Goal: Task Accomplishment & Management: Complete application form

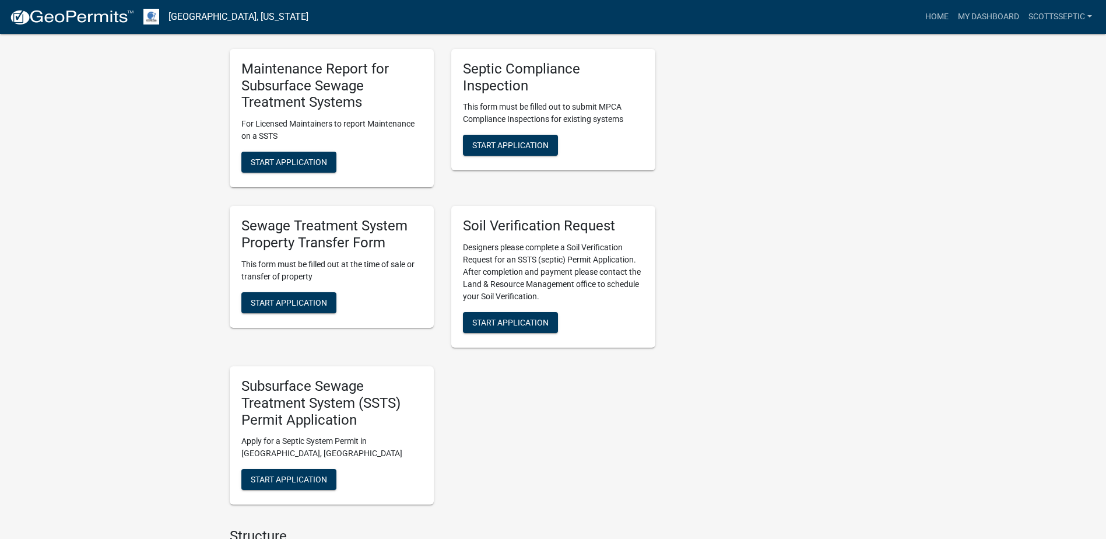
scroll to position [816, 0]
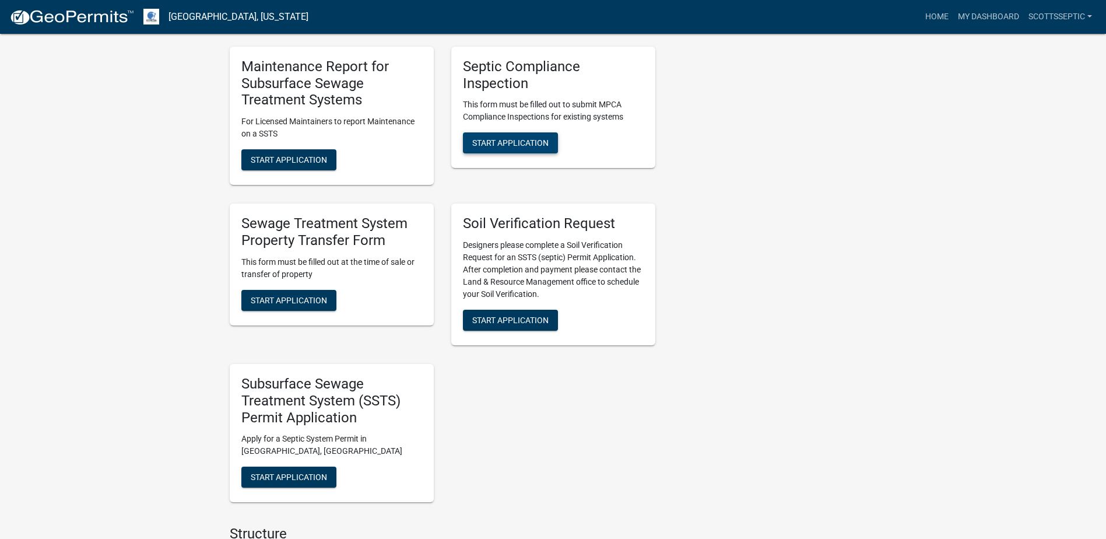
click at [493, 140] on span "Start Application" at bounding box center [510, 142] width 76 height 9
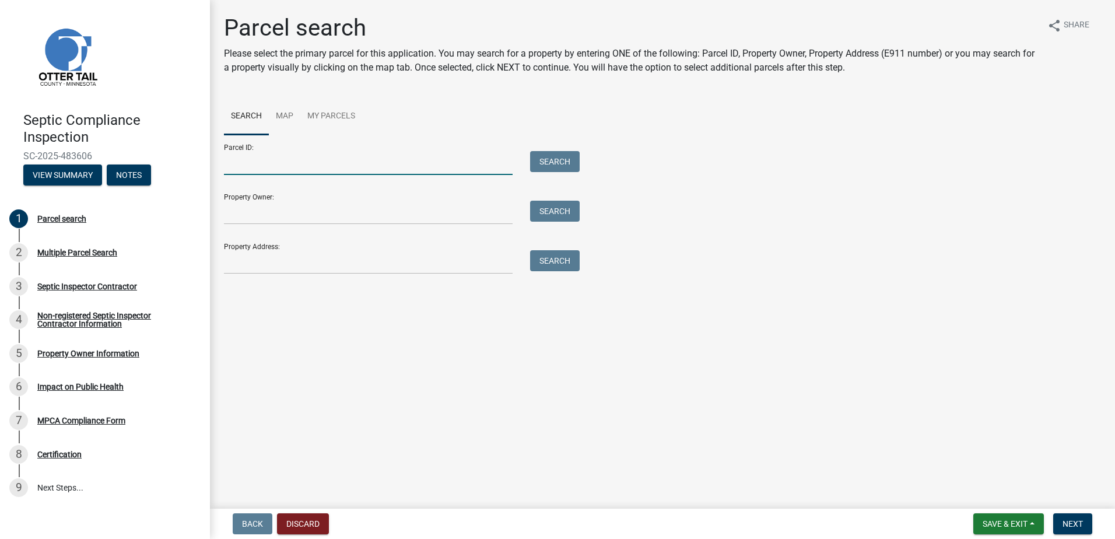
click at [254, 163] on input "Parcel ID:" at bounding box center [368, 163] width 289 height 24
type input "35000250218013"
click at [554, 163] on button "Search" at bounding box center [555, 161] width 50 height 21
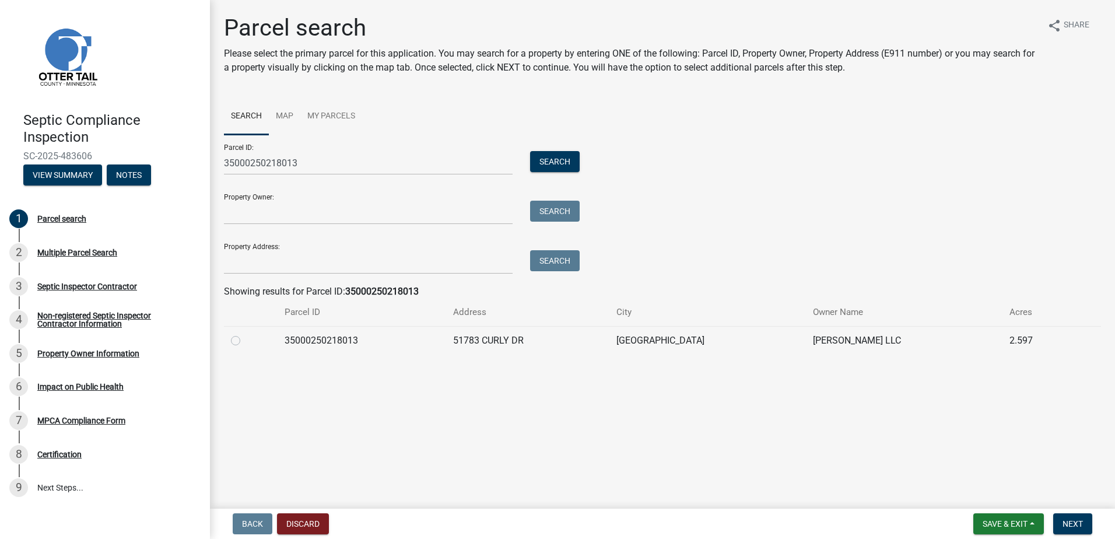
click at [245, 333] on label at bounding box center [245, 333] width 0 height 0
click at [245, 341] on input "radio" at bounding box center [249, 337] width 8 height 8
radio input "true"
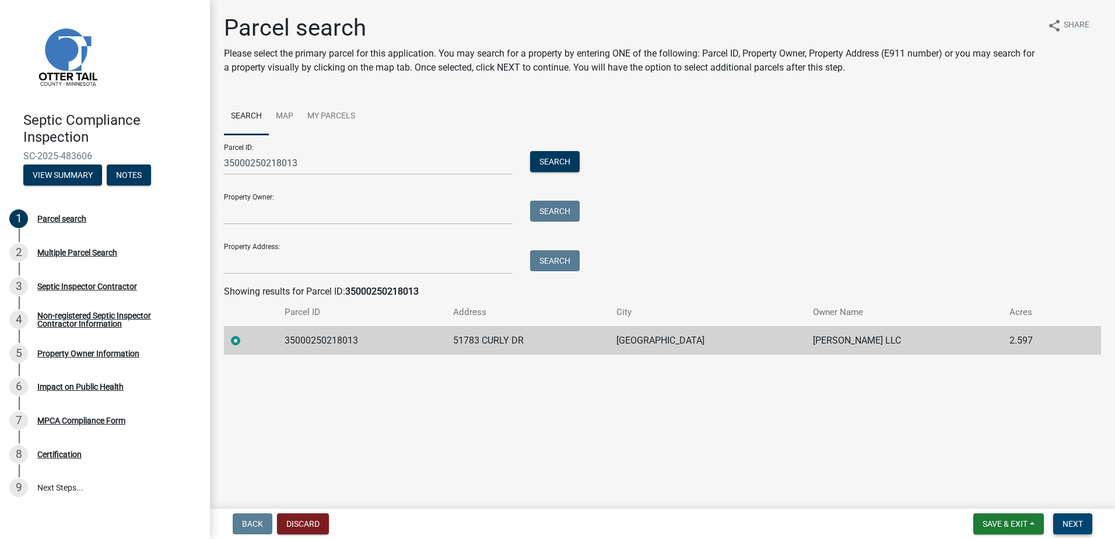
click at [1075, 522] on span "Next" at bounding box center [1072, 523] width 20 height 9
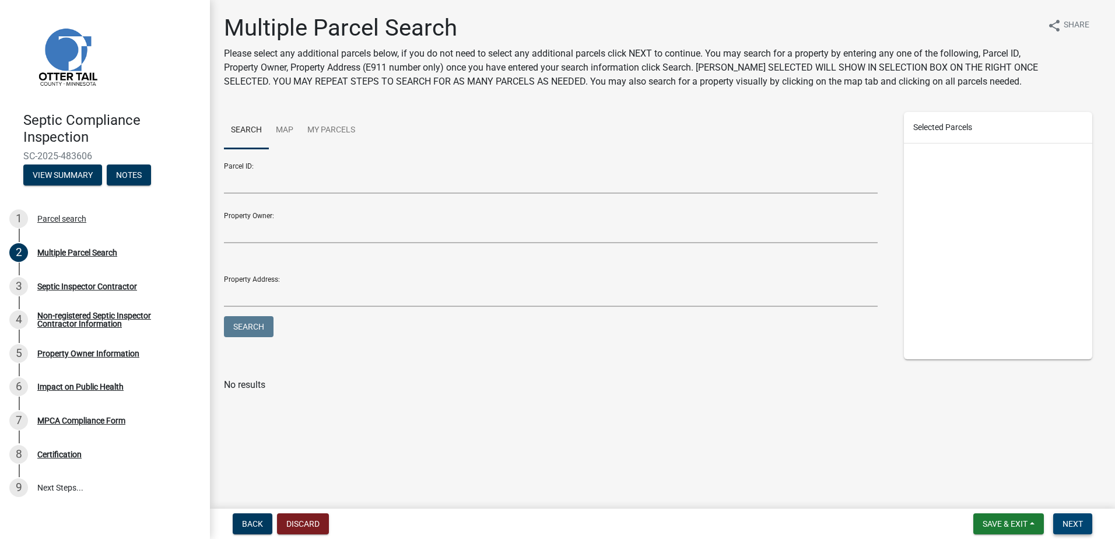
click at [1063, 519] on span "Next" at bounding box center [1072, 523] width 20 height 9
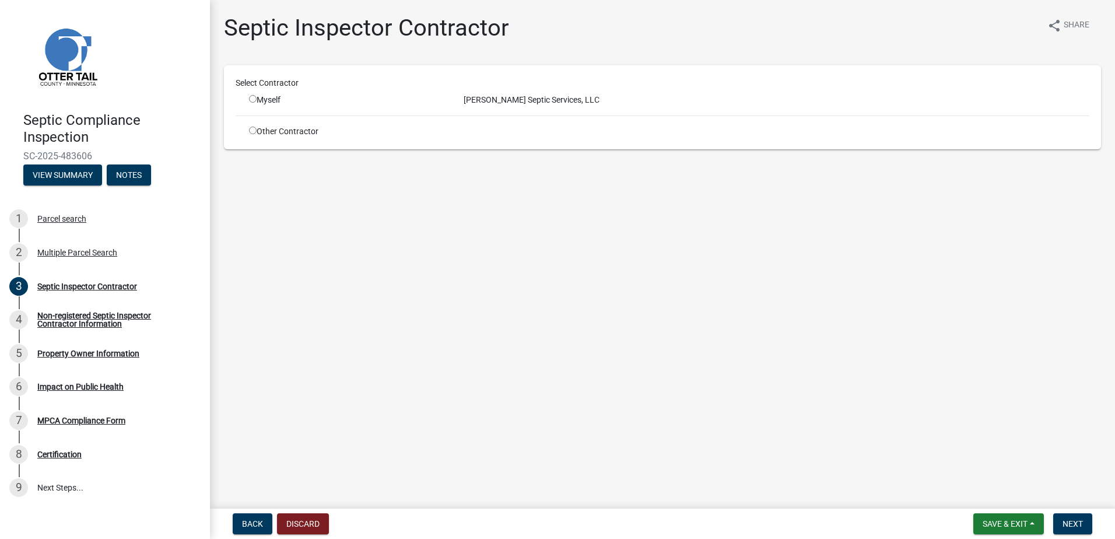
click at [251, 98] on input "radio" at bounding box center [253, 99] width 8 height 8
radio input "true"
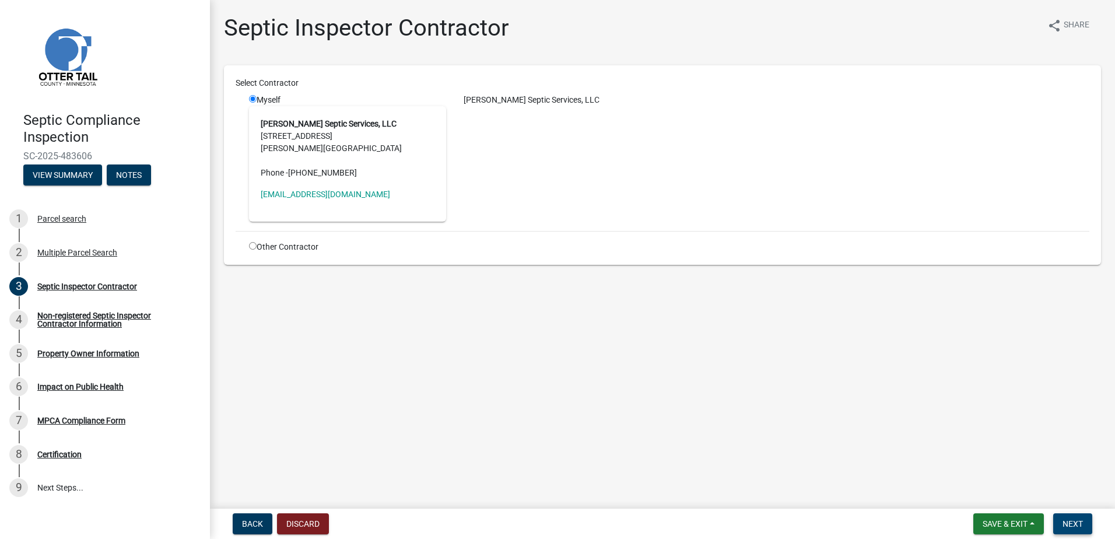
click at [1063, 520] on span "Next" at bounding box center [1072, 523] width 20 height 9
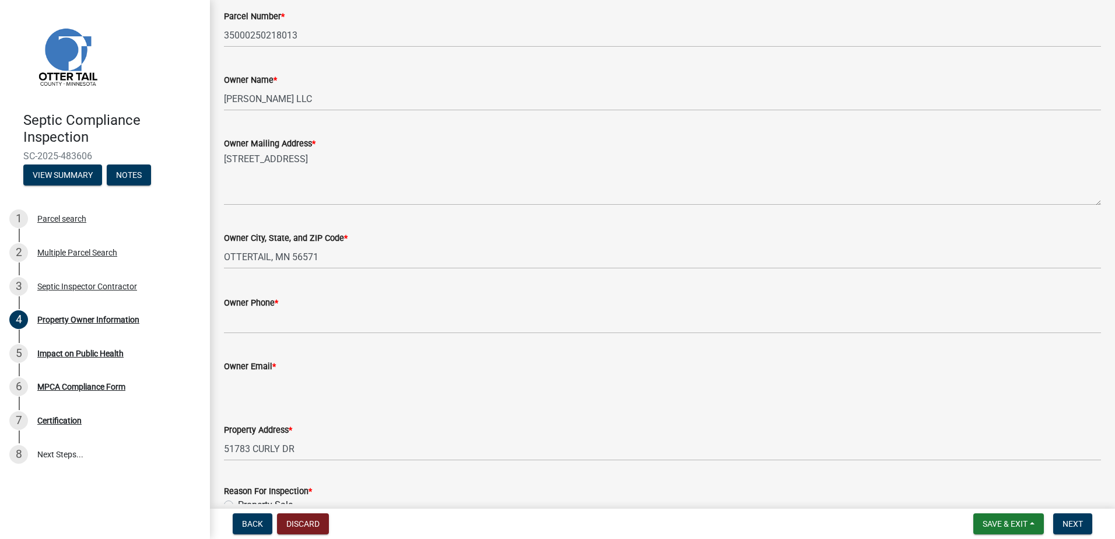
scroll to position [175, 0]
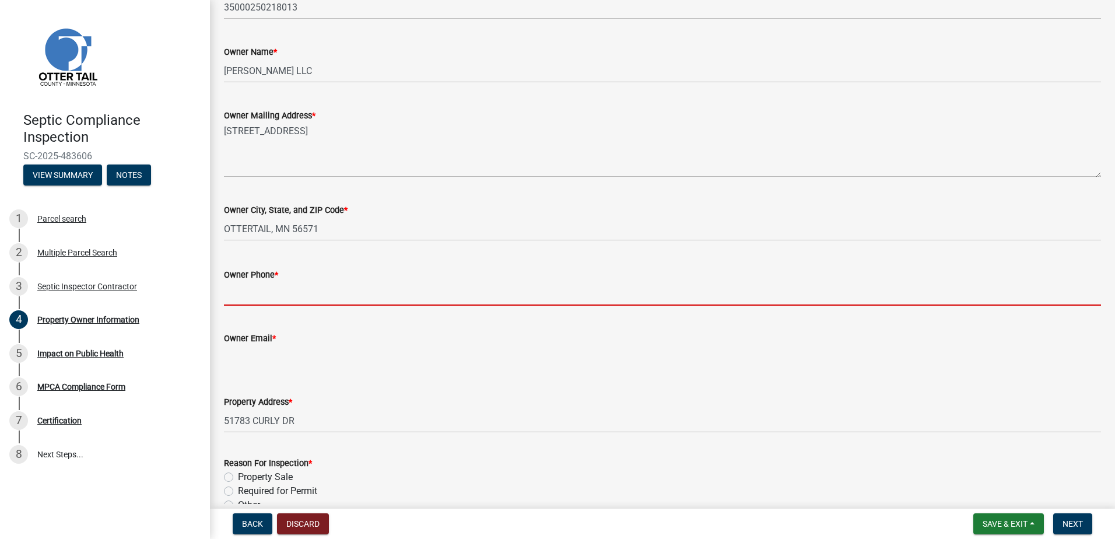
click at [247, 294] on input "Owner Phone *" at bounding box center [662, 294] width 877 height 24
type input "0000000000"
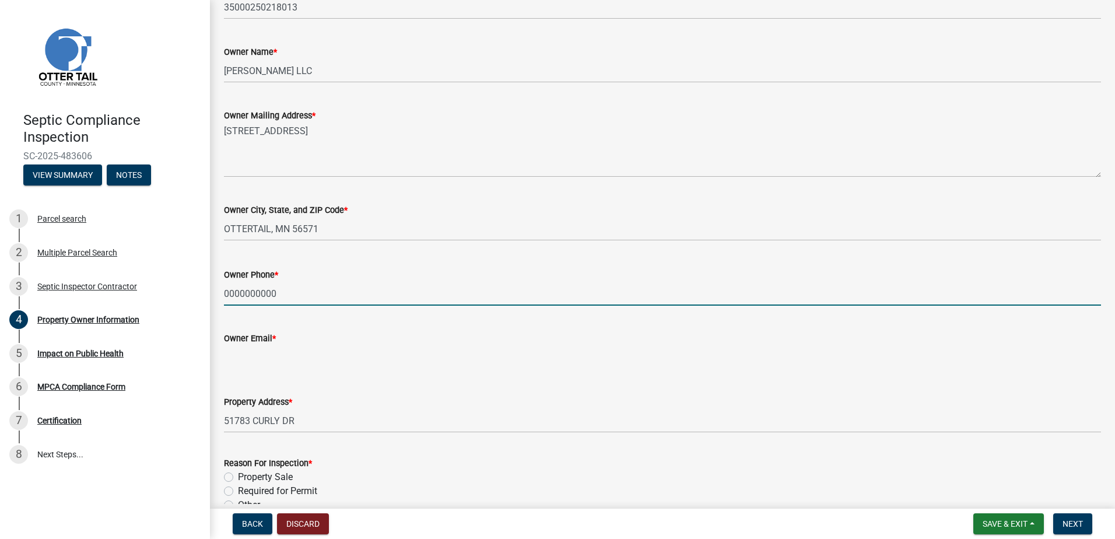
type input "[EMAIL_ADDRESS][DOMAIN_NAME]"
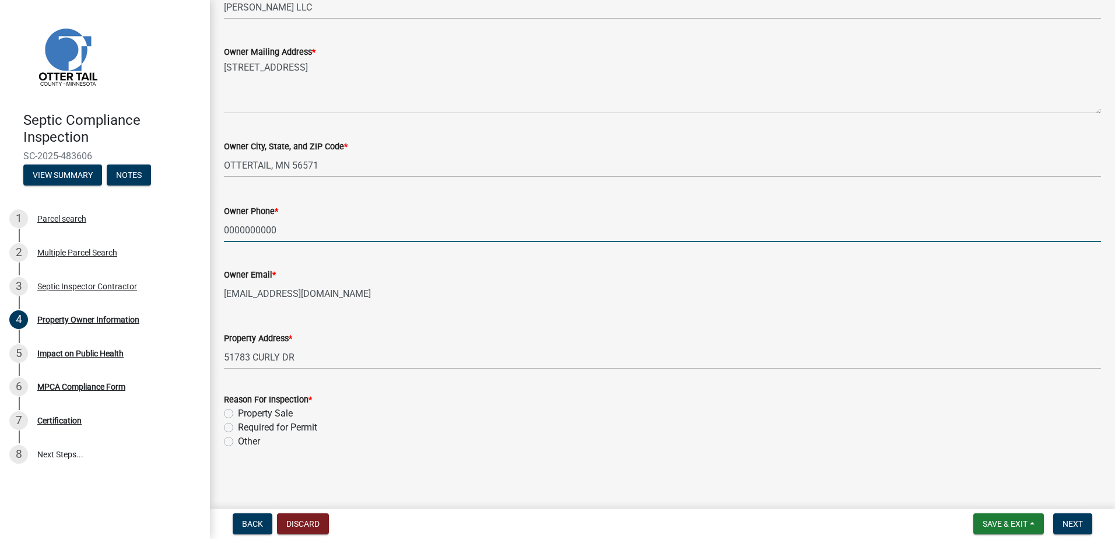
scroll to position [239, 0]
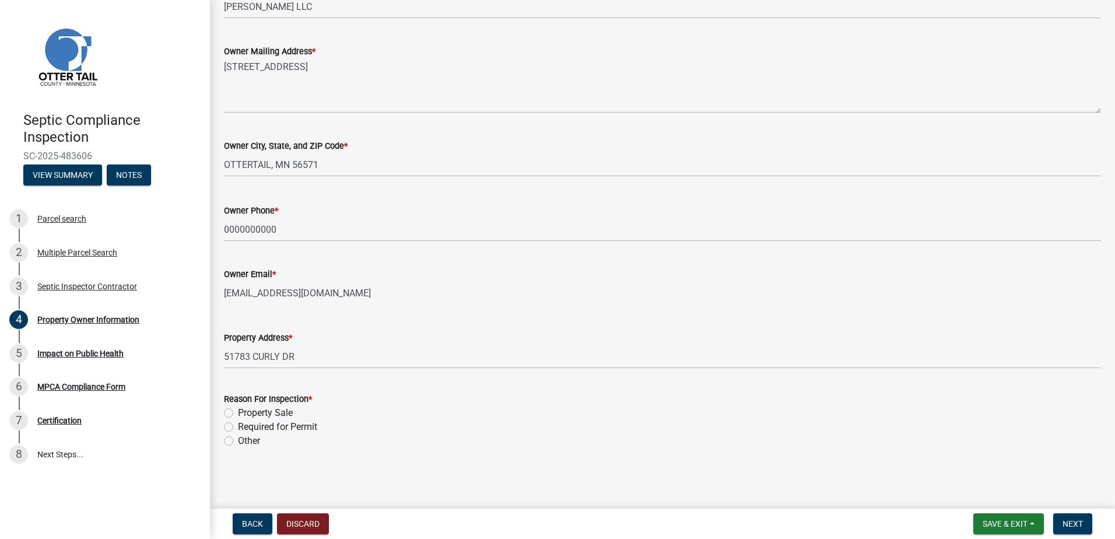
click at [238, 429] on label "Required for Permit" at bounding box center [277, 427] width 79 height 14
click at [238, 427] on input "Required for Permit" at bounding box center [242, 424] width 8 height 8
radio input "true"
click at [1062, 520] on button "Next" at bounding box center [1072, 523] width 39 height 21
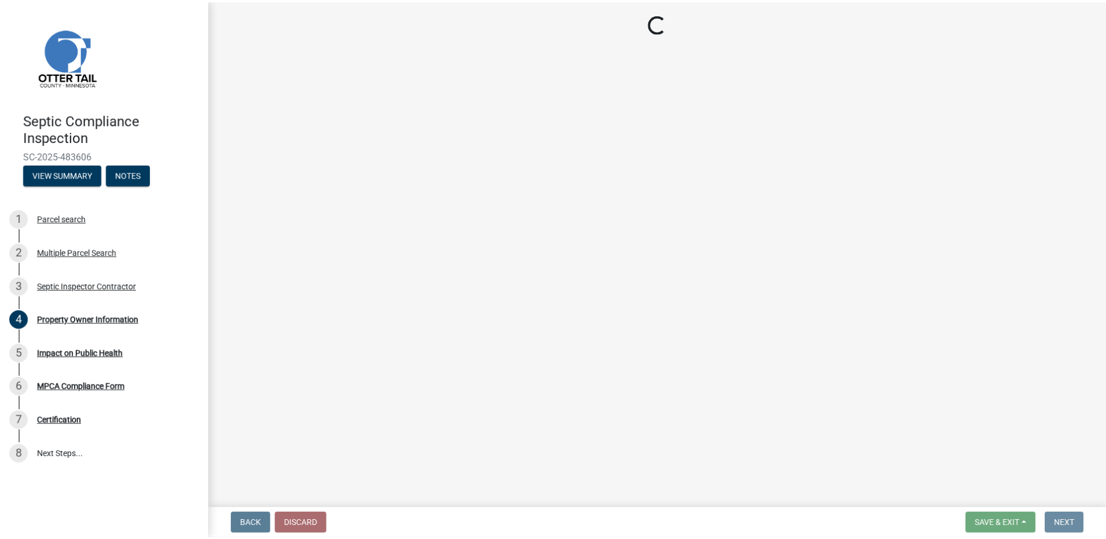
scroll to position [0, 0]
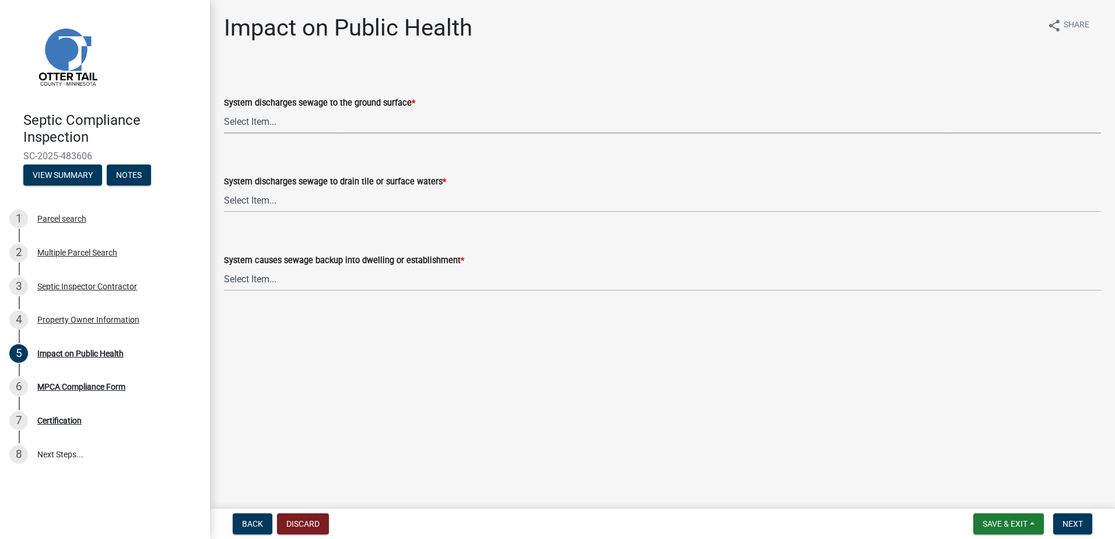
click at [245, 124] on select "Select Item... Yes No" at bounding box center [662, 122] width 877 height 24
click at [224, 110] on select "Select Item... Yes No" at bounding box center [662, 122] width 877 height 24
select select "9c5ef684-d0d4-4879-ab12-905ddbd81a72"
drag, startPoint x: 240, startPoint y: 197, endPoint x: 241, endPoint y: 203, distance: 6.5
click at [241, 202] on select "Select Item... Yes No" at bounding box center [662, 200] width 877 height 24
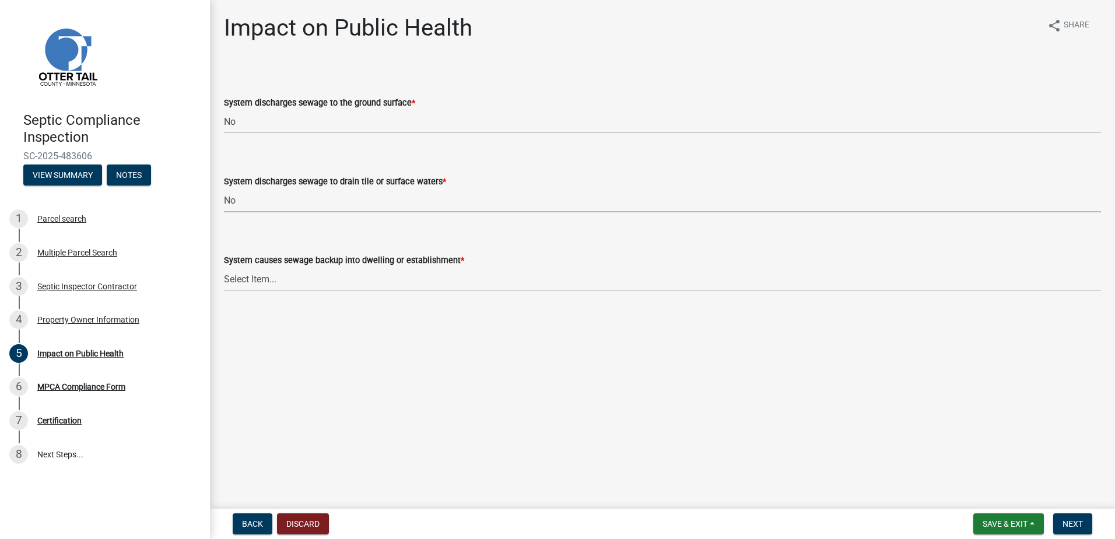
click at [224, 188] on select "Select Item... Yes No" at bounding box center [662, 200] width 877 height 24
select select "7d491a2b-e9f0-4952-b474-53ca749b22af"
click at [240, 282] on select "Select Item... Yes No" at bounding box center [662, 279] width 877 height 24
click at [224, 267] on select "Select Item... Yes No" at bounding box center [662, 279] width 877 height 24
select select "6e07b46b-a403-4f3e-b4fc-218acc732c01"
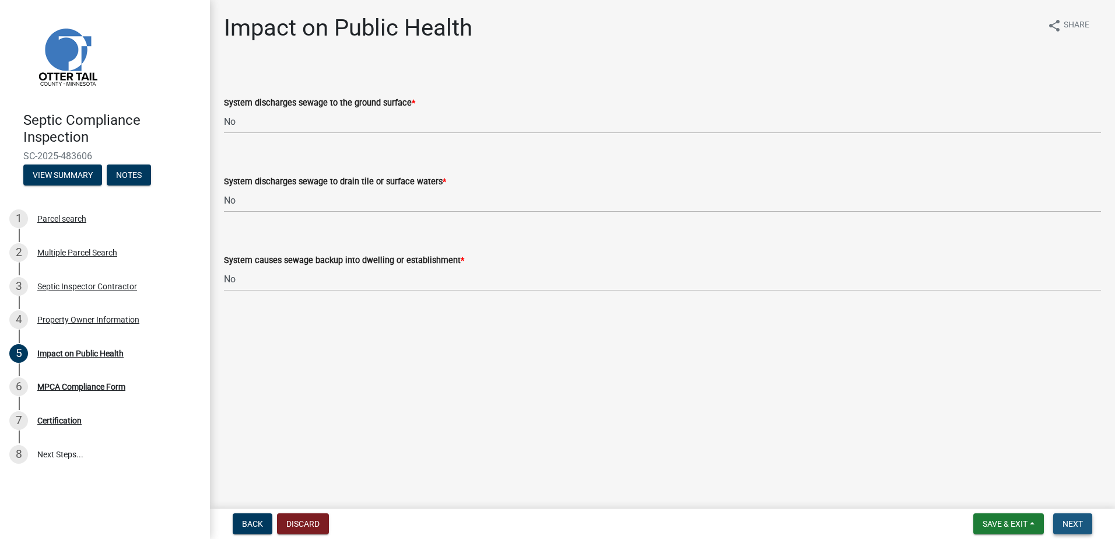
click at [1066, 526] on span "Next" at bounding box center [1072, 523] width 20 height 9
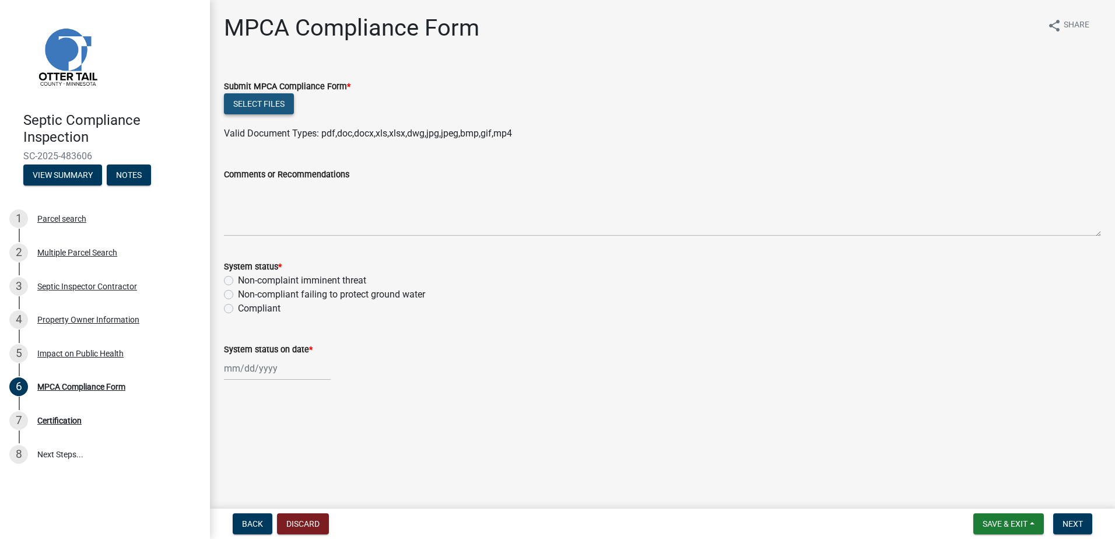
click at [255, 109] on button "Select files" at bounding box center [259, 103] width 70 height 21
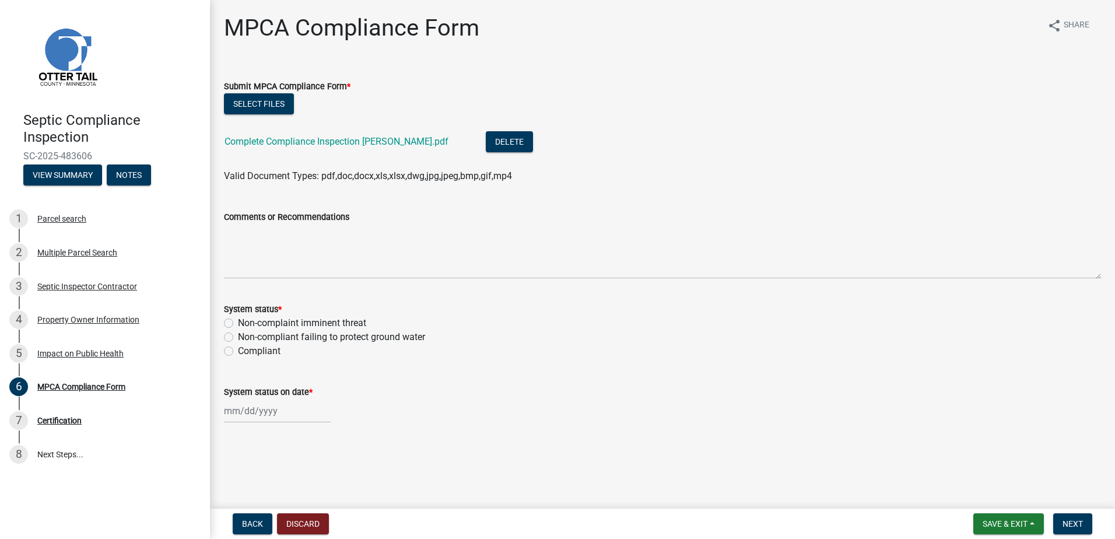
click at [238, 352] on label "Compliant" at bounding box center [259, 351] width 43 height 14
click at [238, 352] on input "Compliant" at bounding box center [242, 348] width 8 height 8
radio input "true"
click at [248, 410] on div at bounding box center [277, 411] width 107 height 24
select select "9"
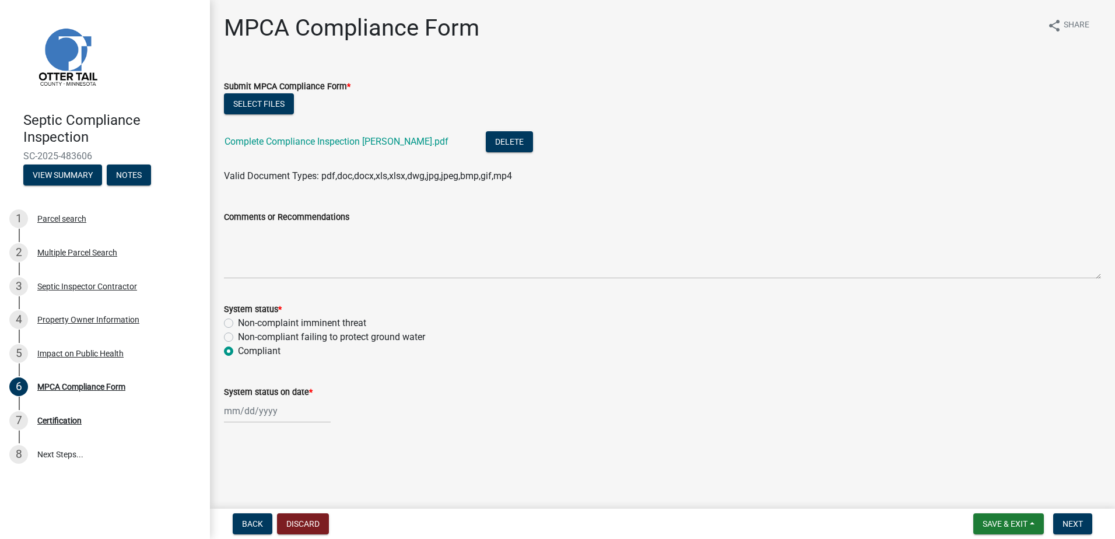
select select "2025"
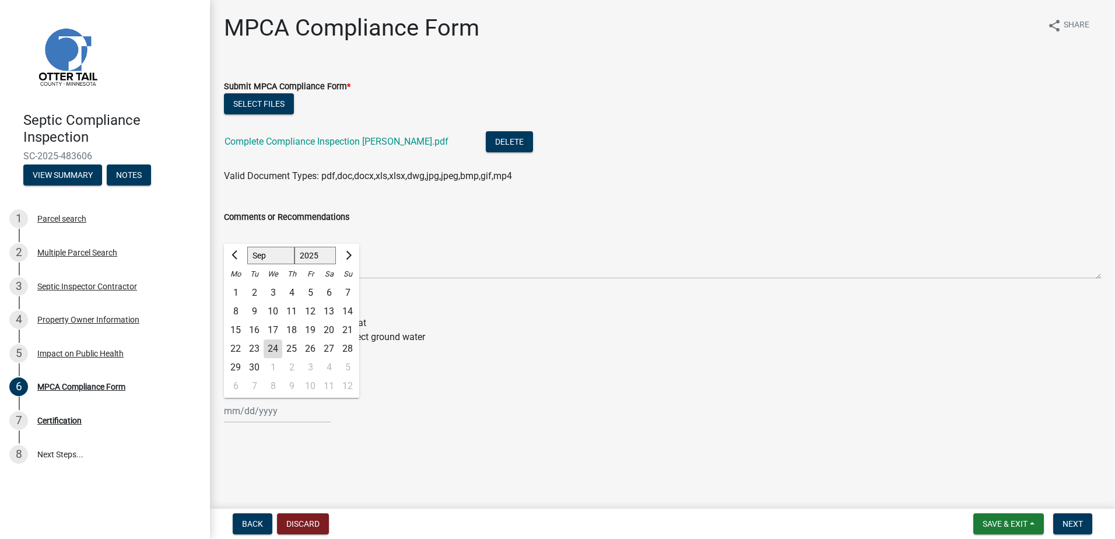
click at [277, 344] on div "24" at bounding box center [273, 348] width 19 height 19
type input "[DATE]"
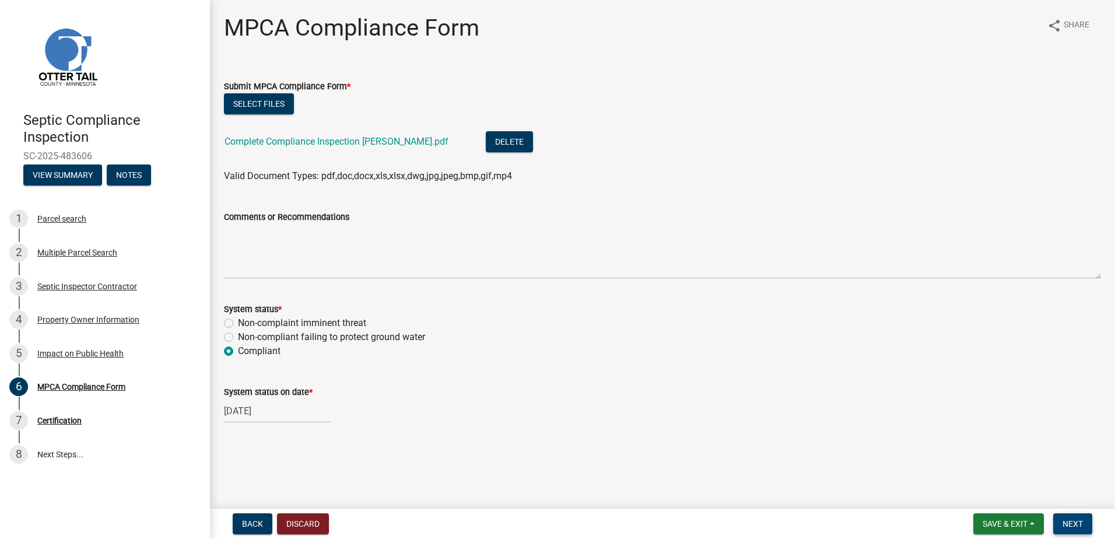
click at [1071, 525] on span "Next" at bounding box center [1072, 523] width 20 height 9
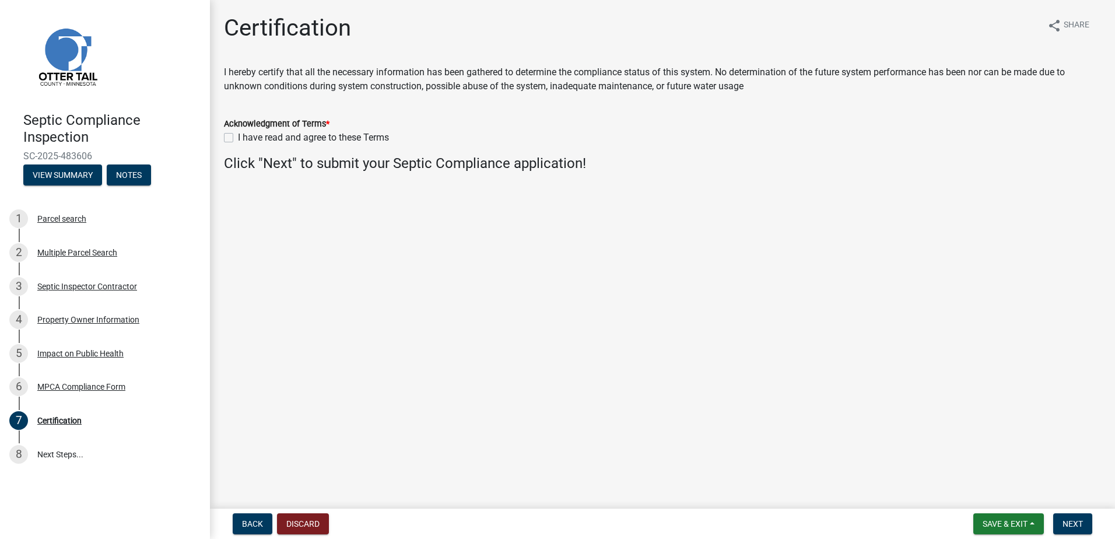
click at [238, 138] on label "I have read and agree to these Terms" at bounding box center [313, 138] width 151 height 14
click at [238, 138] on input "I have read and agree to these Terms" at bounding box center [242, 135] width 8 height 8
checkbox input "true"
click at [1062, 530] on button "Next" at bounding box center [1072, 523] width 39 height 21
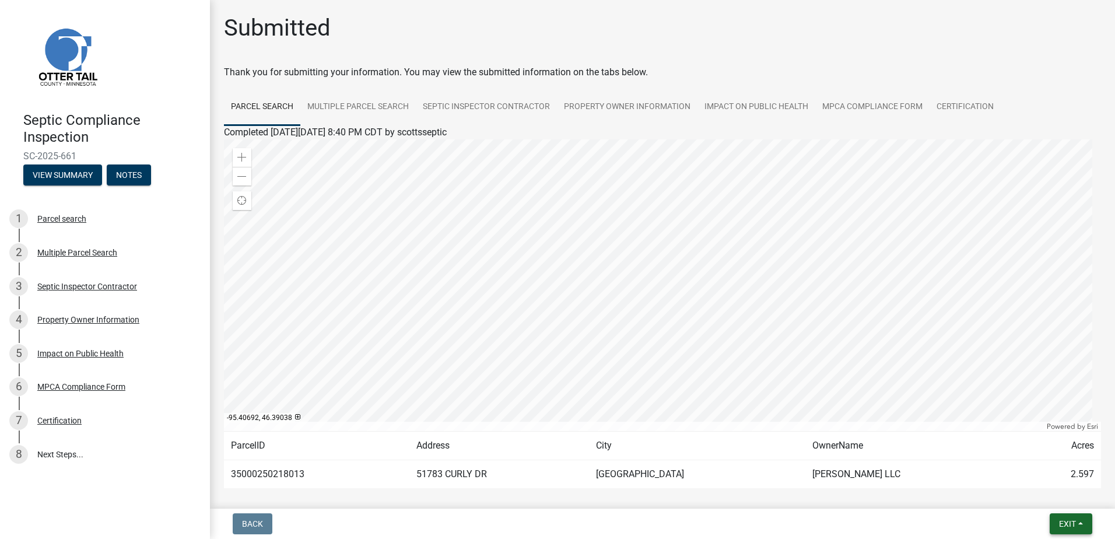
click at [1075, 523] on span "Exit" at bounding box center [1067, 523] width 17 height 9
click at [1042, 486] on button "Save & Exit" at bounding box center [1045, 493] width 93 height 28
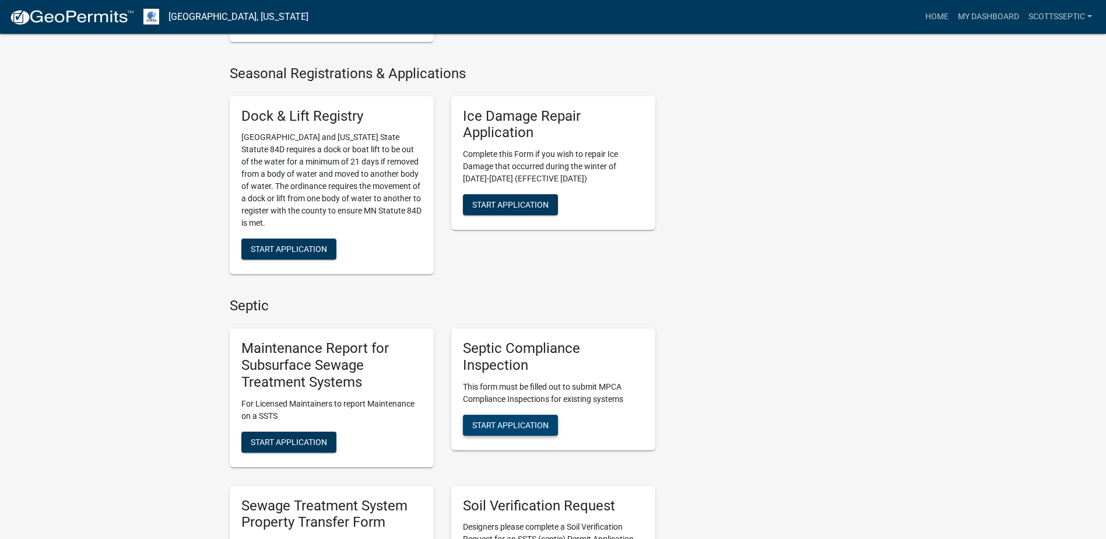
scroll to position [525, 0]
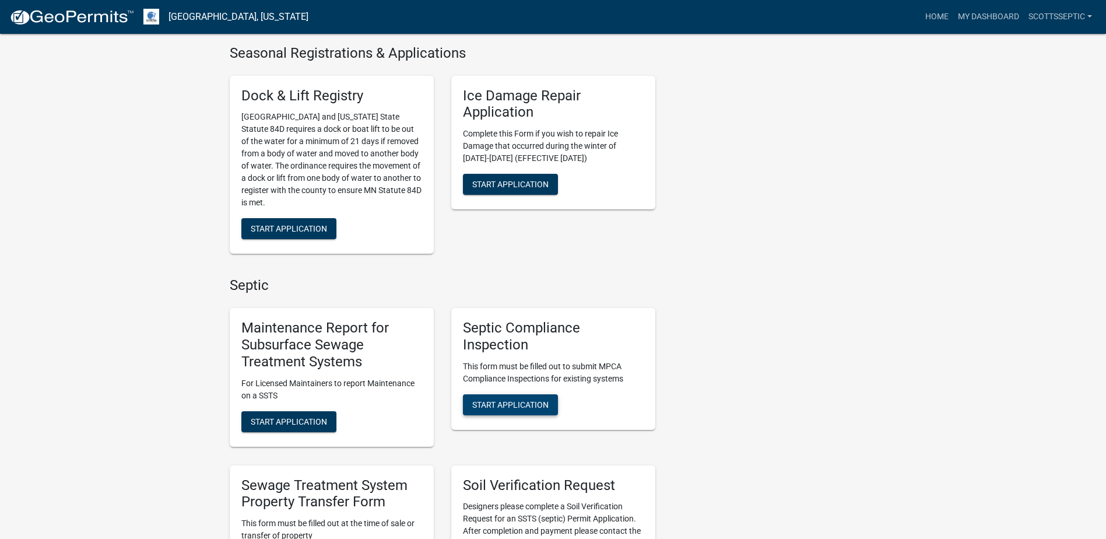
click at [519, 408] on span "Start Application" at bounding box center [510, 403] width 76 height 9
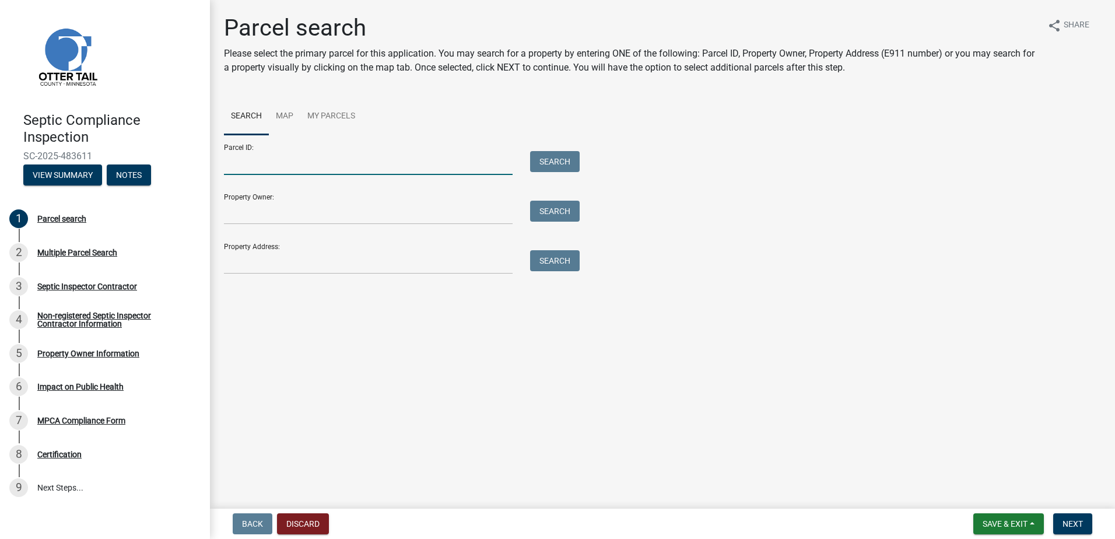
click at [249, 161] on input "Parcel ID:" at bounding box center [368, 163] width 289 height 24
type input "74000990468007"
click at [560, 159] on button "Search" at bounding box center [555, 161] width 50 height 21
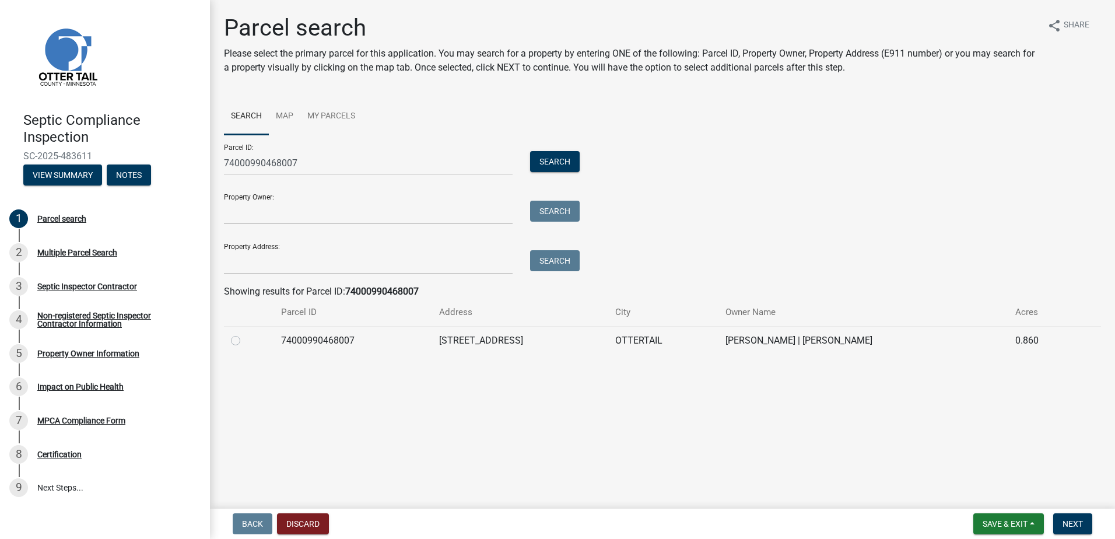
click at [245, 333] on label at bounding box center [245, 333] width 0 height 0
click at [245, 341] on input "radio" at bounding box center [249, 337] width 8 height 8
radio input "true"
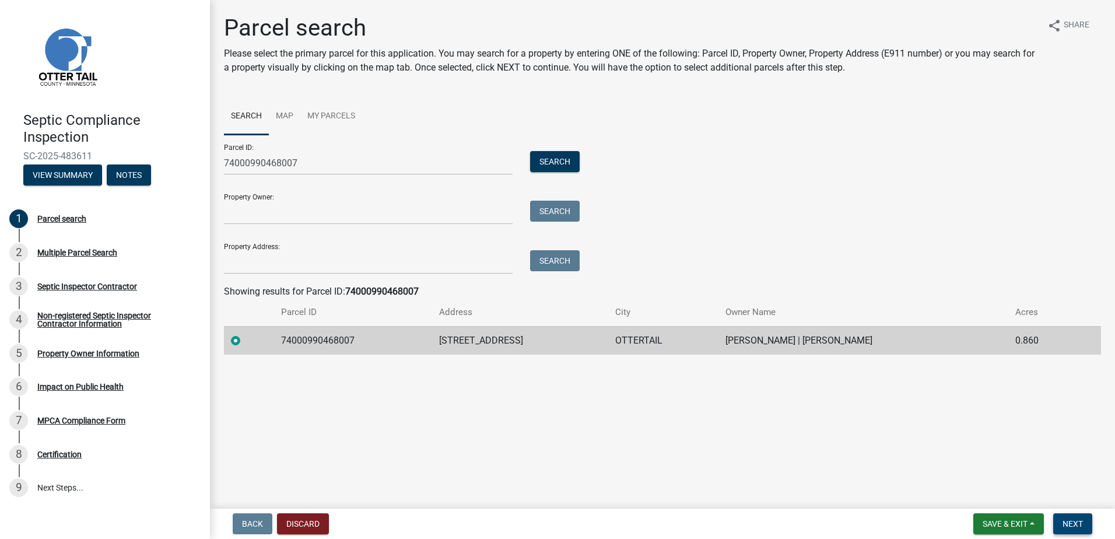
click at [1073, 528] on span "Next" at bounding box center [1072, 523] width 20 height 9
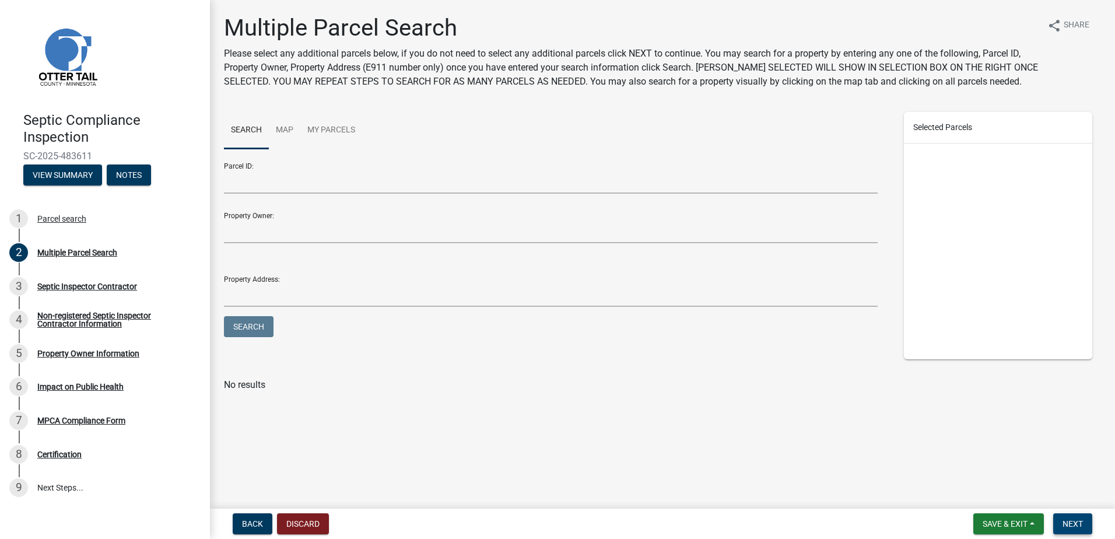
click at [1068, 524] on span "Next" at bounding box center [1072, 523] width 20 height 9
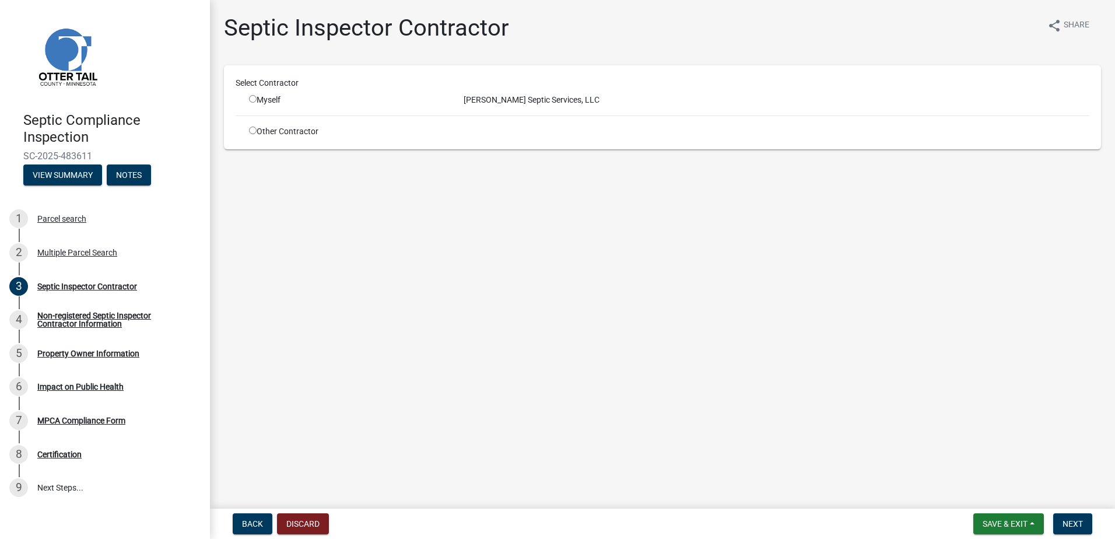
click at [251, 98] on input "radio" at bounding box center [253, 99] width 8 height 8
radio input "true"
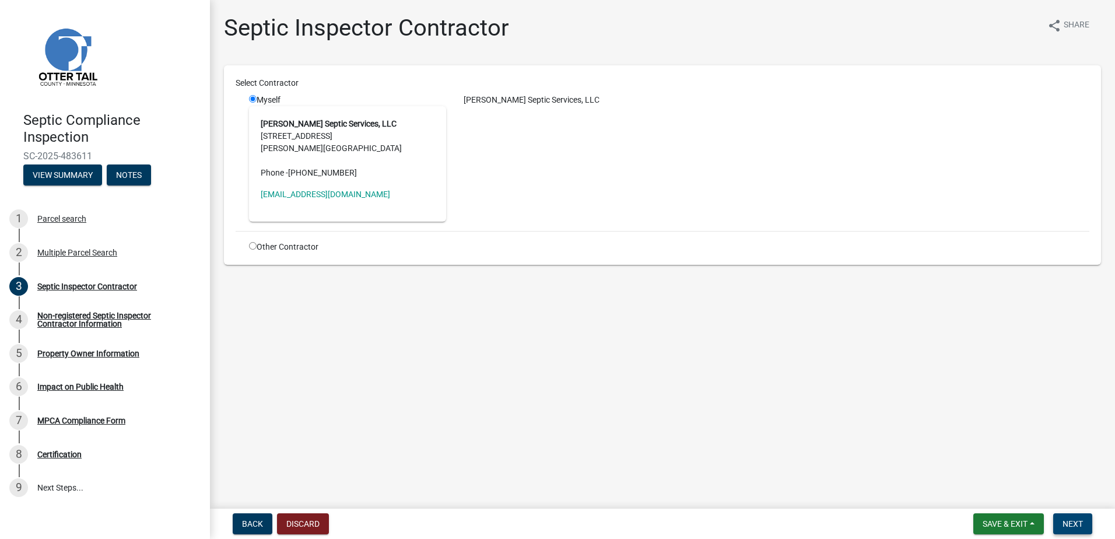
click at [1067, 527] on span "Next" at bounding box center [1072, 523] width 20 height 9
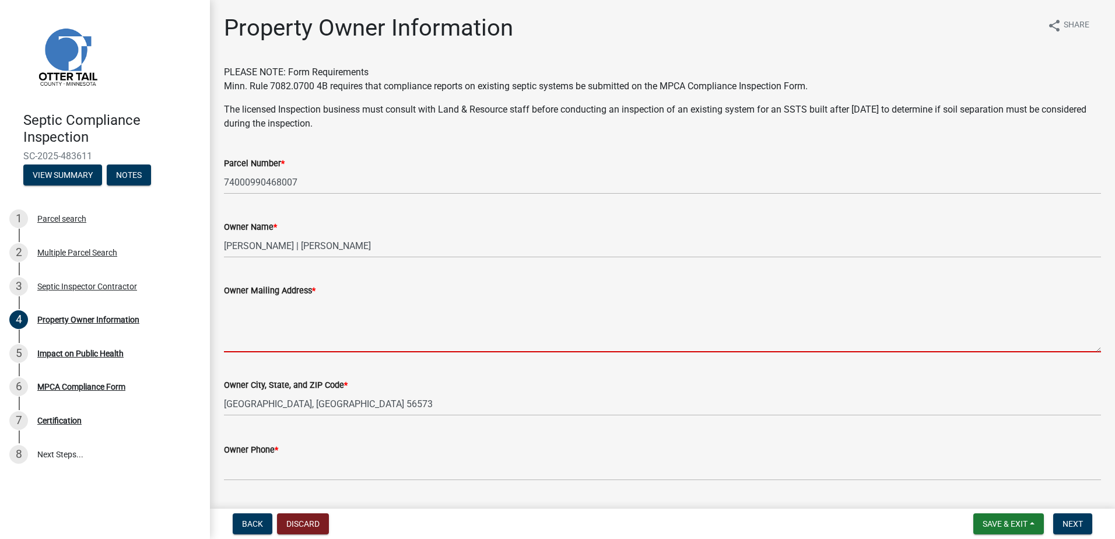
click at [240, 311] on textarea "Owner Mailing Address *" at bounding box center [662, 324] width 877 height 55
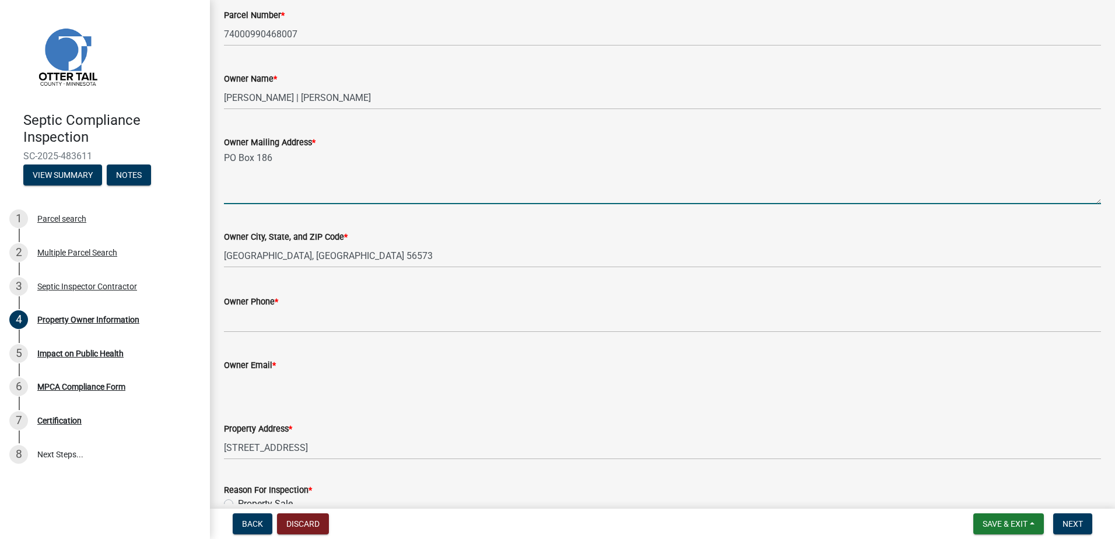
scroll to position [175, 0]
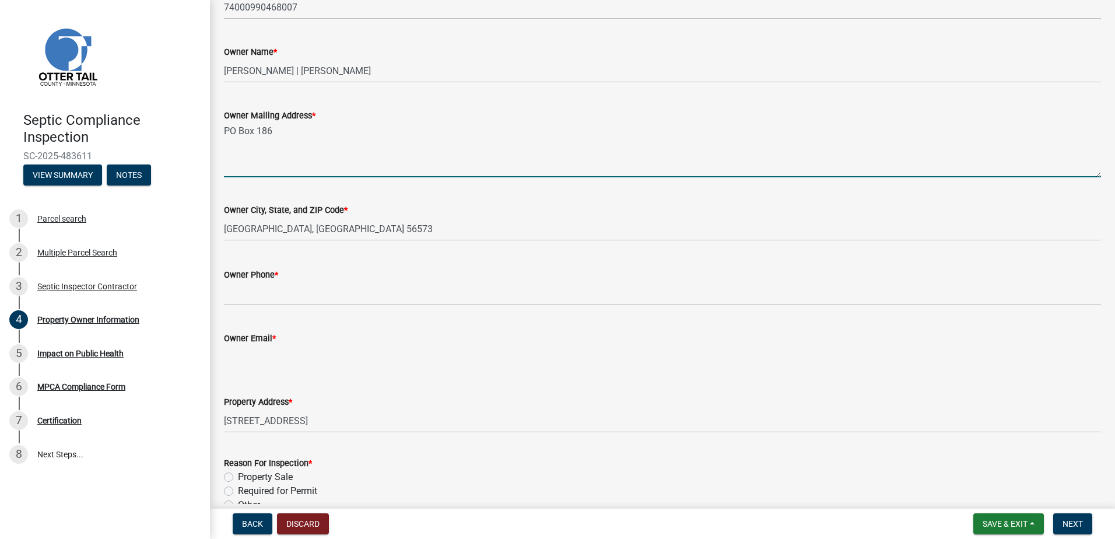
type textarea "PO Box 186"
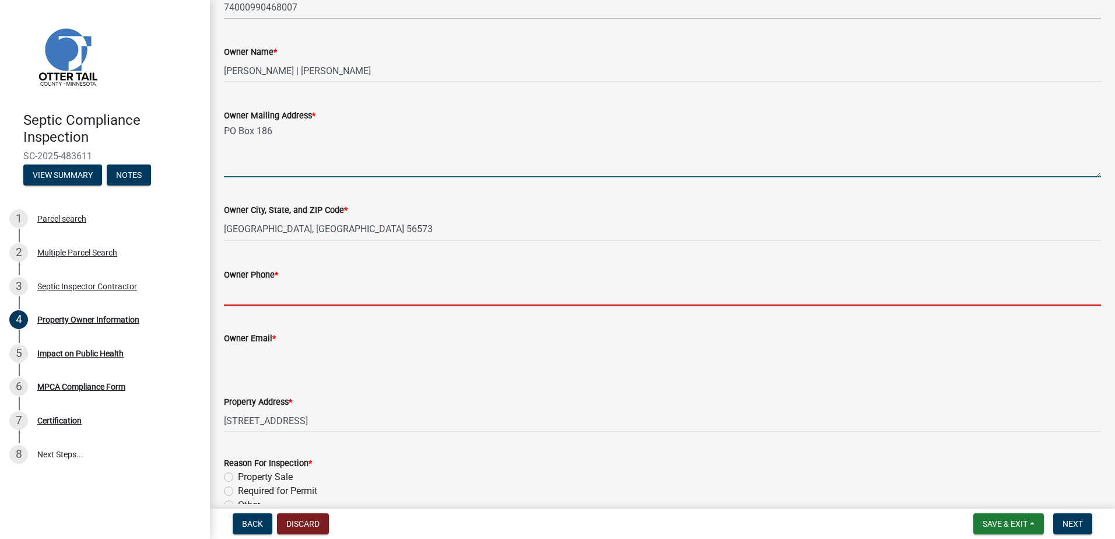
click at [234, 298] on input "Owner Phone *" at bounding box center [662, 294] width 877 height 24
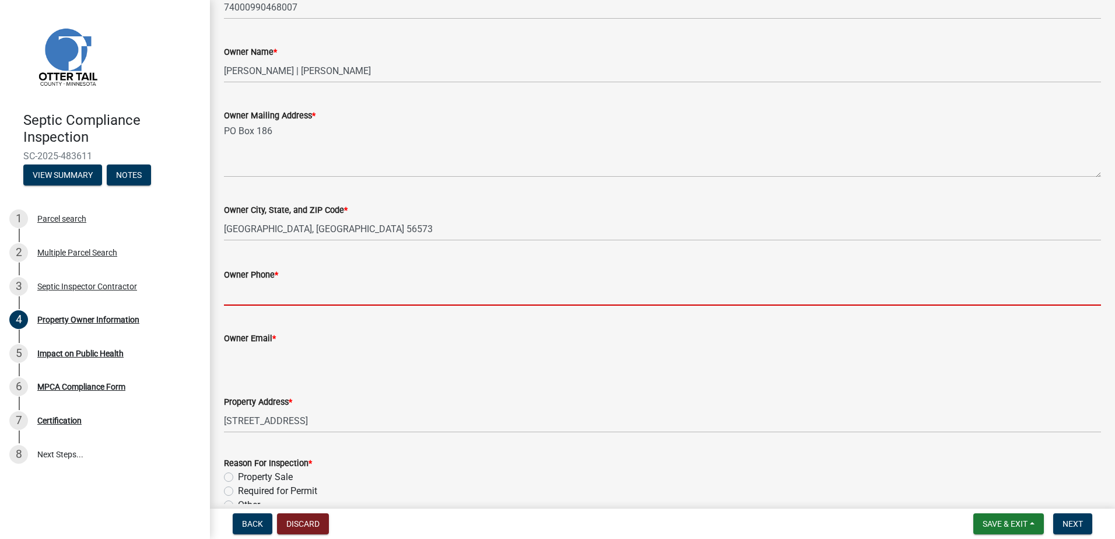
type input "0000000000"
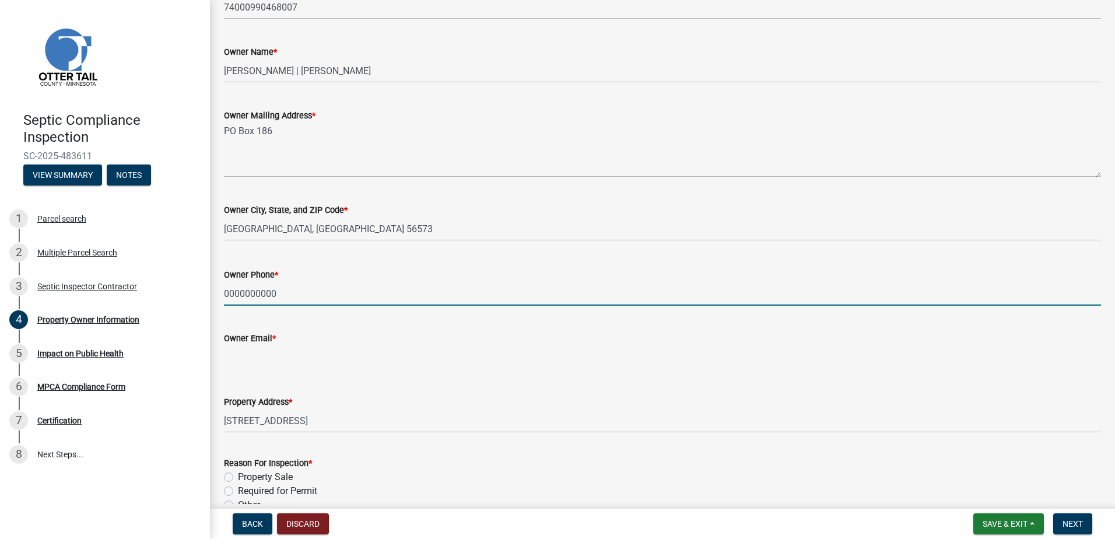
type input "[EMAIL_ADDRESS][DOMAIN_NAME]"
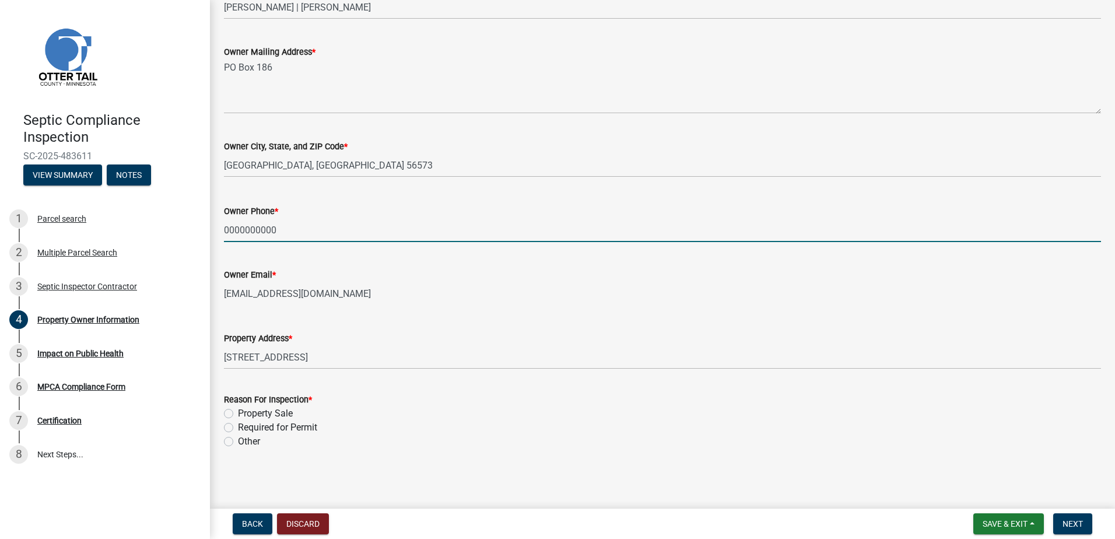
scroll to position [239, 0]
click at [238, 415] on label "Property Sale" at bounding box center [265, 413] width 55 height 14
click at [238, 413] on input "Property Sale" at bounding box center [242, 410] width 8 height 8
radio input "true"
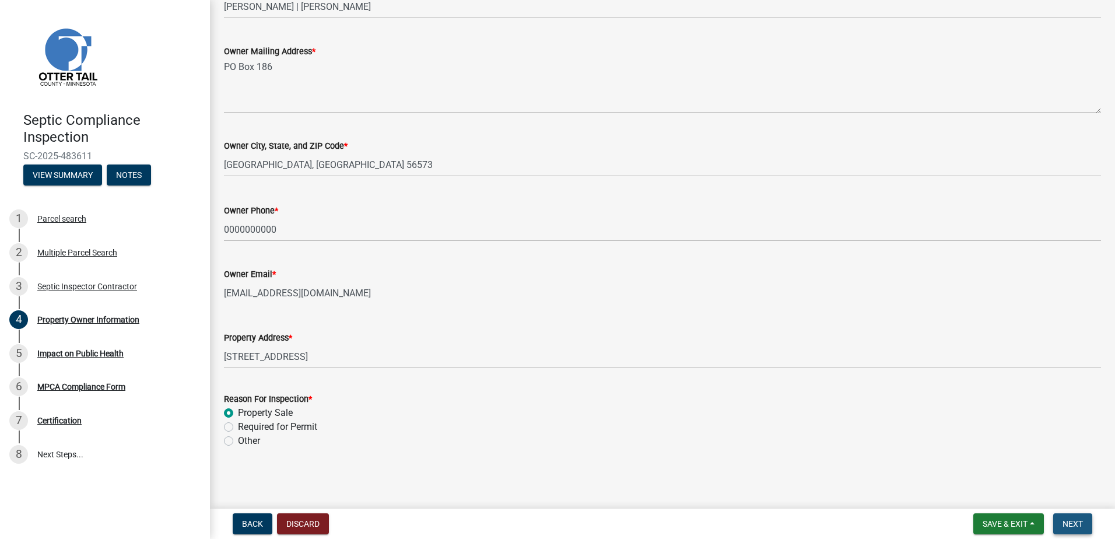
click at [1070, 526] on span "Next" at bounding box center [1072, 523] width 20 height 9
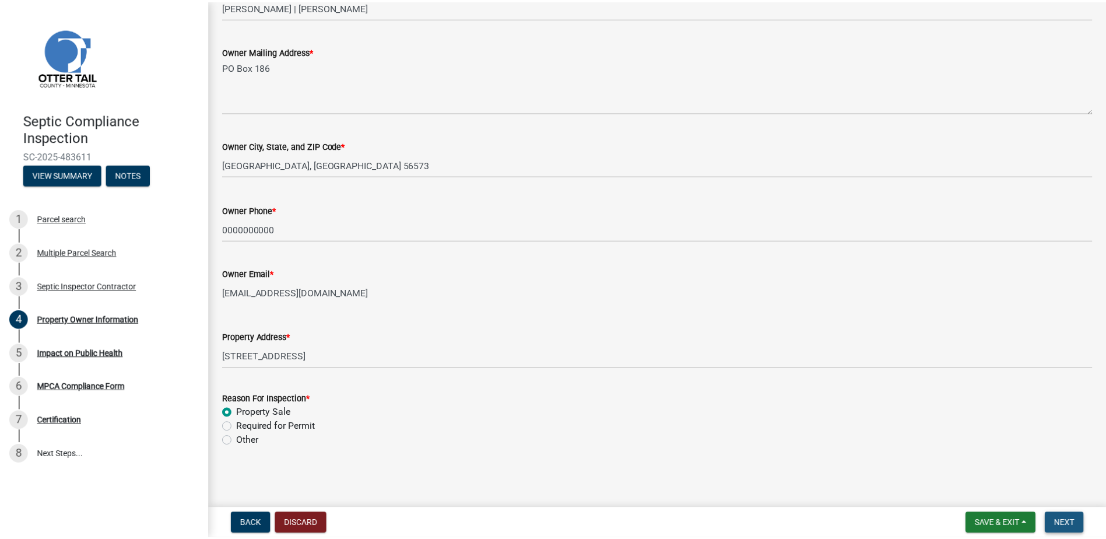
scroll to position [0, 0]
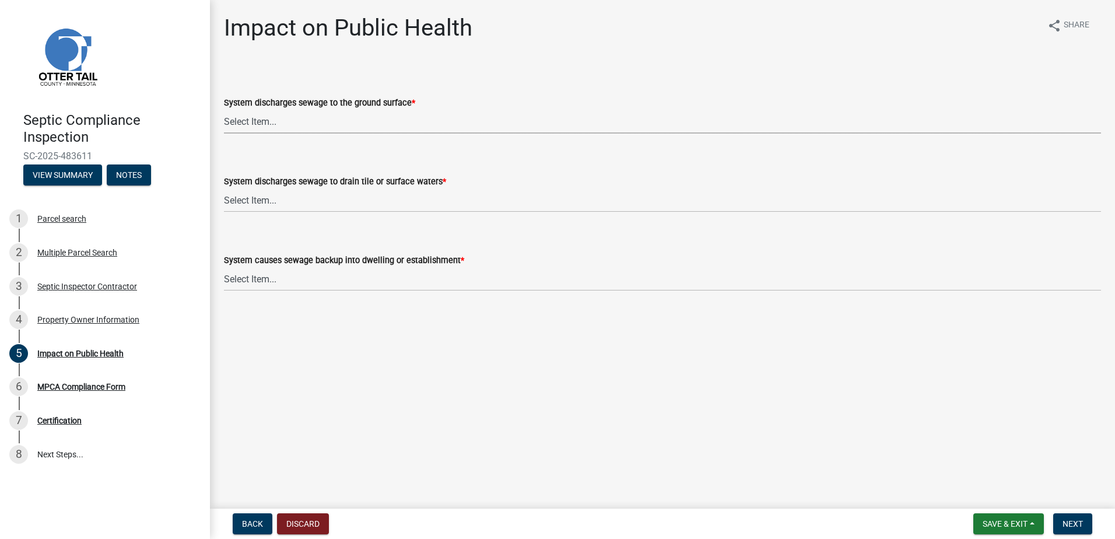
click at [250, 120] on select "Select Item... Yes No" at bounding box center [662, 122] width 877 height 24
click at [224, 110] on select "Select Item... Yes No" at bounding box center [662, 122] width 877 height 24
select select "9c5ef684-d0d4-4879-ab12-905ddbd81a72"
click at [240, 200] on select "Select Item... Yes No" at bounding box center [662, 200] width 877 height 24
click at [224, 188] on select "Select Item... Yes No" at bounding box center [662, 200] width 877 height 24
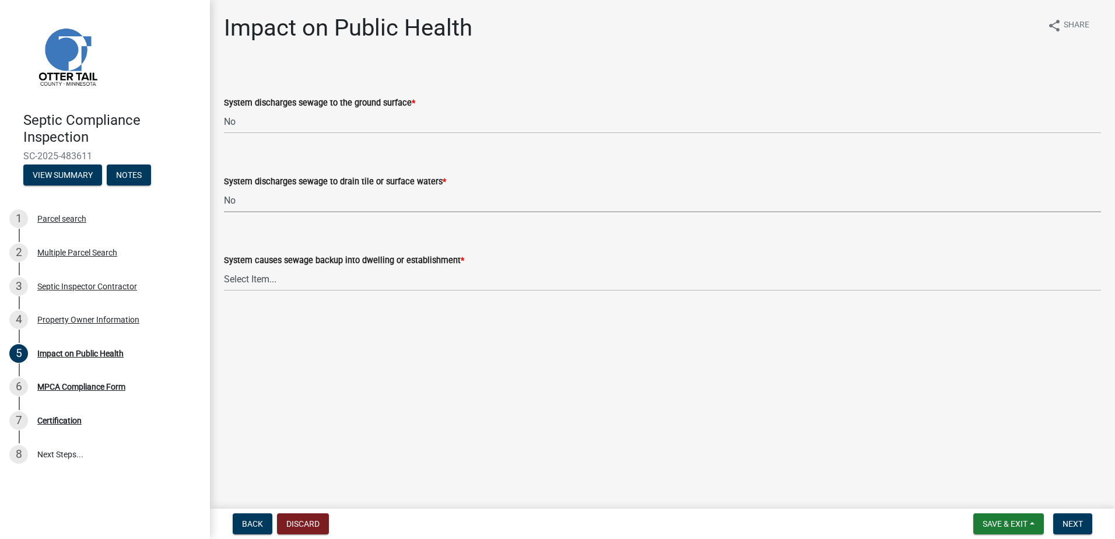
select select "7d491a2b-e9f0-4952-b474-53ca749b22af"
drag, startPoint x: 236, startPoint y: 272, endPoint x: 236, endPoint y: 281, distance: 9.3
click at [236, 281] on select "Select Item... Yes No" at bounding box center [662, 279] width 877 height 24
click at [224, 267] on select "Select Item... Yes No" at bounding box center [662, 279] width 877 height 24
select select "6e07b46b-a403-4f3e-b4fc-218acc732c01"
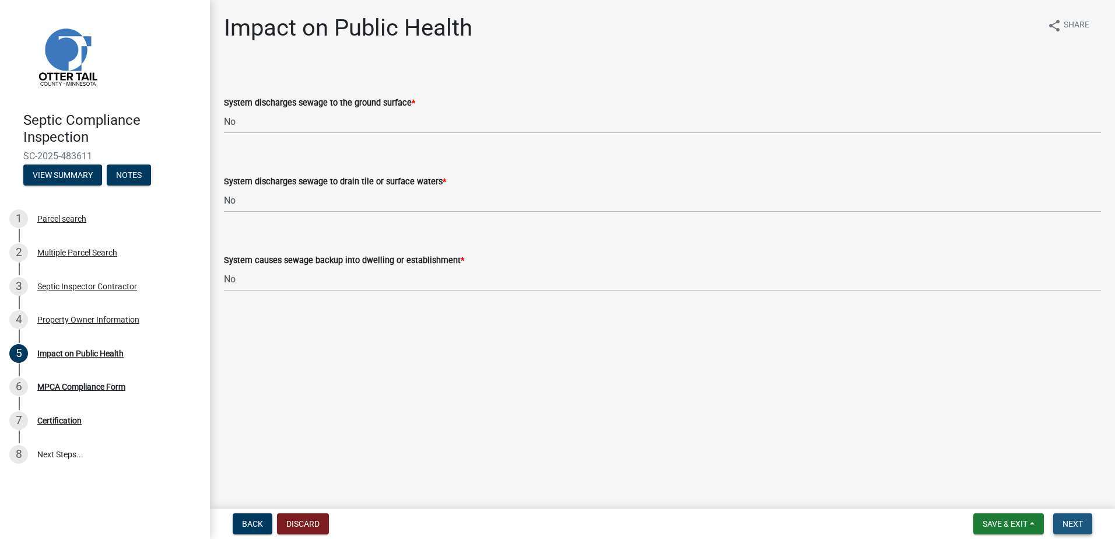
click at [1073, 520] on span "Next" at bounding box center [1072, 523] width 20 height 9
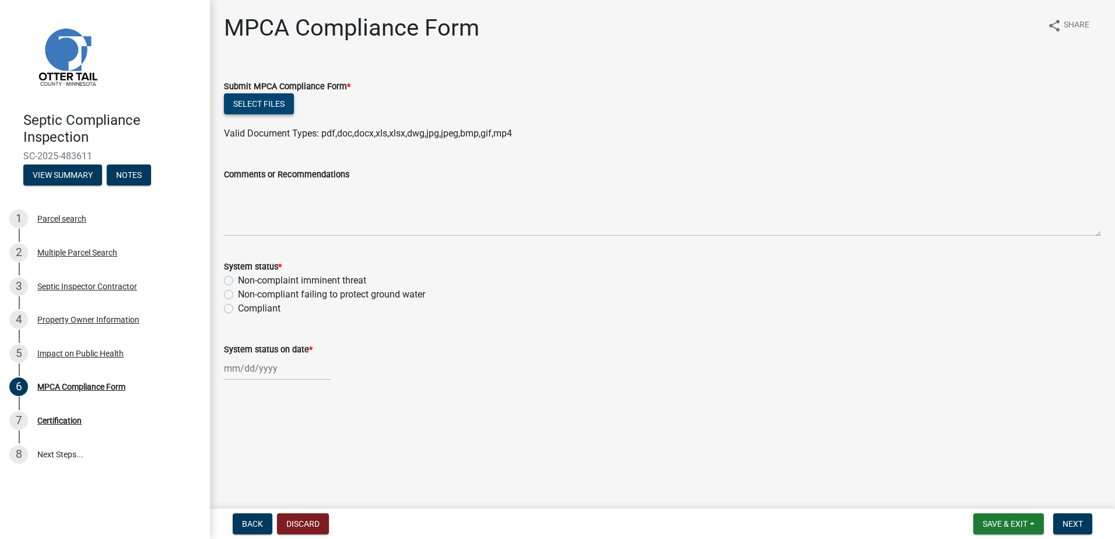
click at [251, 112] on button "Select files" at bounding box center [259, 103] width 70 height 21
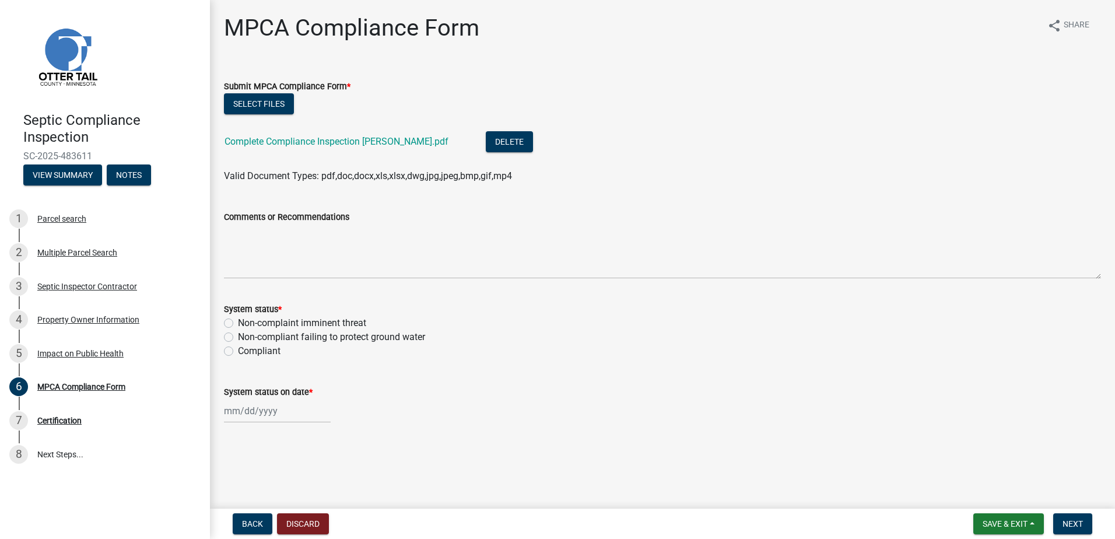
click at [238, 352] on label "Compliant" at bounding box center [259, 351] width 43 height 14
click at [238, 352] on input "Compliant" at bounding box center [242, 348] width 8 height 8
radio input "true"
select select "9"
select select "2025"
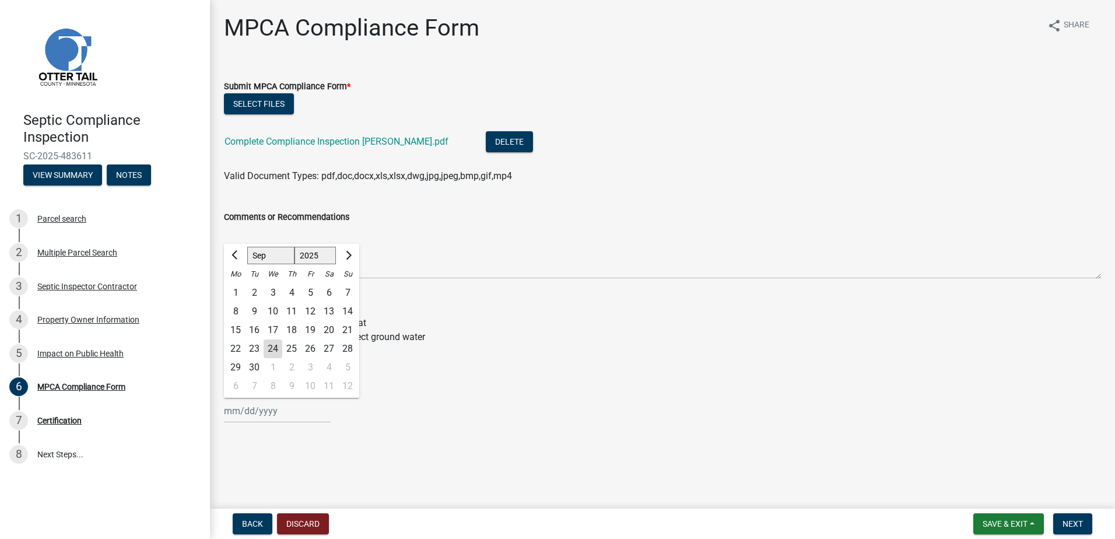
click at [247, 407] on div "[PERSON_NAME] Feb Mar Apr [PERSON_NAME][DATE] Oct Nov [DATE] 1526 1527 1528 152…" at bounding box center [277, 411] width 107 height 24
click at [255, 349] on div "23" at bounding box center [254, 348] width 19 height 19
type input "[DATE]"
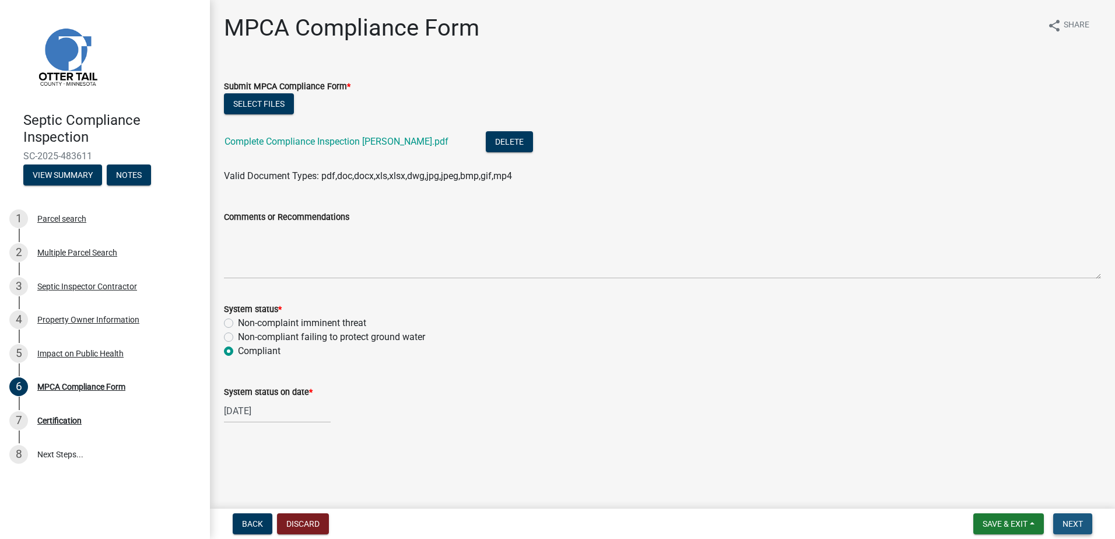
click at [1074, 515] on button "Next" at bounding box center [1072, 523] width 39 height 21
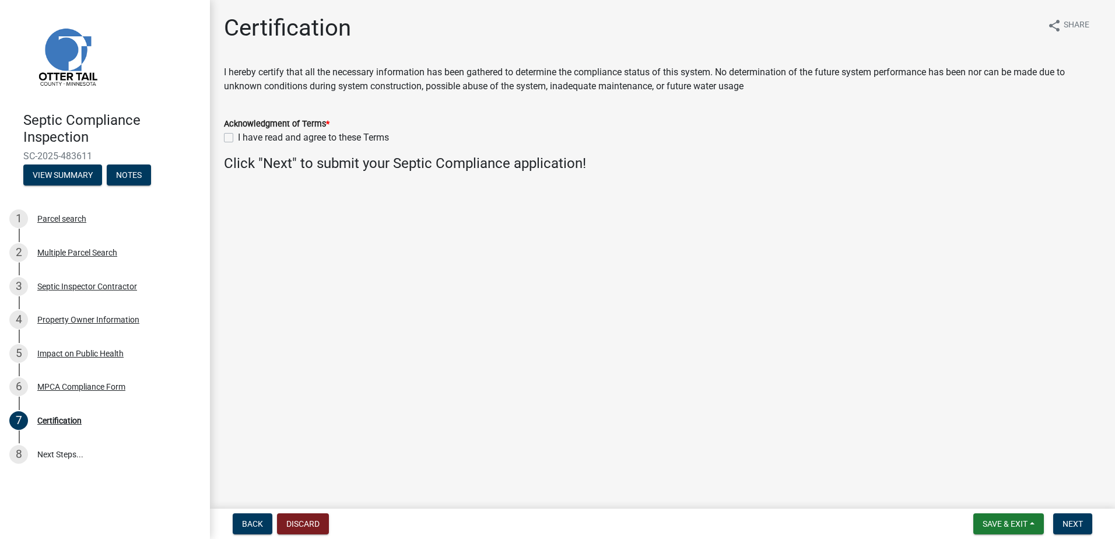
click at [238, 142] on label "I have read and agree to these Terms" at bounding box center [313, 138] width 151 height 14
click at [238, 138] on input "I have read and agree to these Terms" at bounding box center [242, 135] width 8 height 8
checkbox input "true"
click at [1079, 521] on span "Next" at bounding box center [1072, 523] width 20 height 9
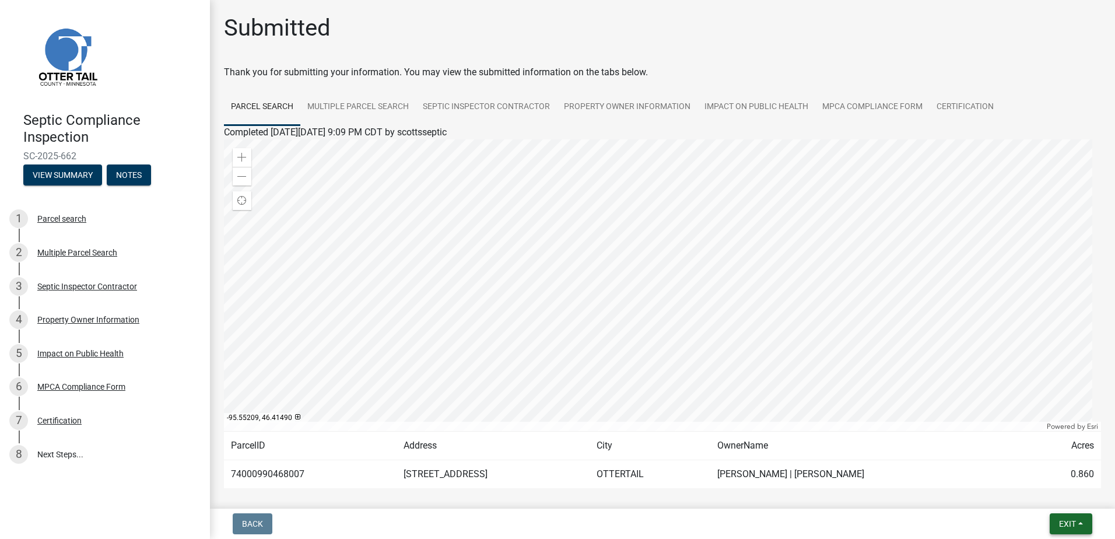
click at [1079, 521] on button "Exit" at bounding box center [1070, 523] width 43 height 21
click at [1040, 492] on button "Save & Exit" at bounding box center [1045, 493] width 93 height 28
